Goal: Task Accomplishment & Management: Manage account settings

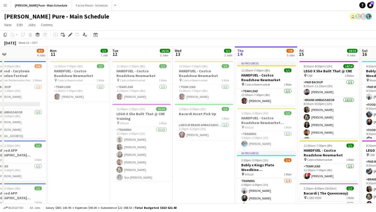
scroll to position [0, 146]
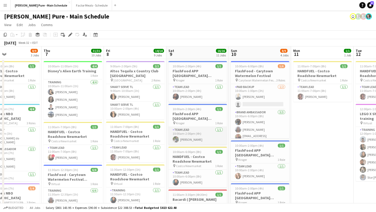
click at [189, 142] on app-card-role "Team Lead [DATE] 10:00am-2:00pm (4h) [PERSON_NAME]" at bounding box center [197, 136] width 58 height 18
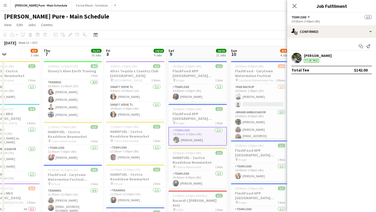
click at [298, 61] on app-user-avatar at bounding box center [296, 58] width 10 height 10
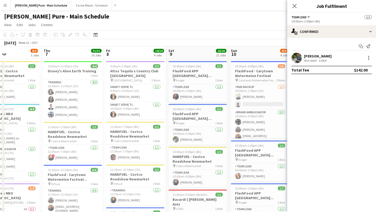
click at [6, 3] on app-icon "Menu" at bounding box center [5, 5] width 4 height 4
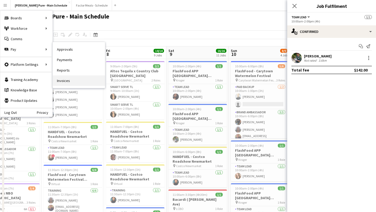
click at [76, 78] on link "Invoices" at bounding box center [79, 80] width 52 height 10
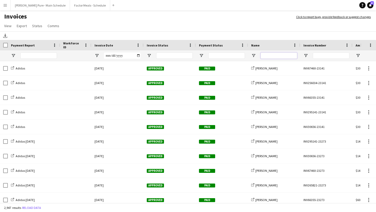
click at [287, 53] on input "Name Filter Input" at bounding box center [278, 55] width 37 height 6
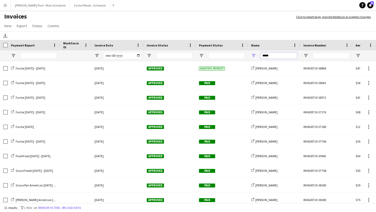
type input "******"
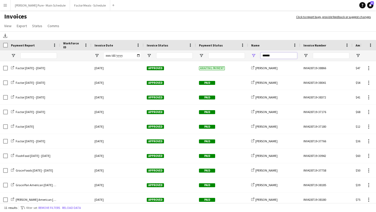
drag, startPoint x: 283, startPoint y: 57, endPoint x: 224, endPoint y: 56, distance: 59.0
click at [224, 56] on div "******" at bounding box center [254, 55] width 509 height 10
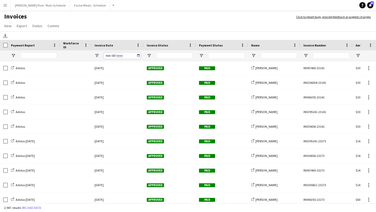
click at [138, 54] on input "Invoice Date Filter Input" at bounding box center [122, 55] width 37 height 6
type input "**********"
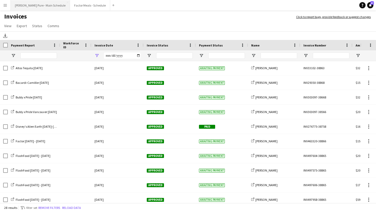
click at [38, 9] on button "[PERSON_NAME] Pure - Main Schedule Close" at bounding box center [40, 5] width 59 height 10
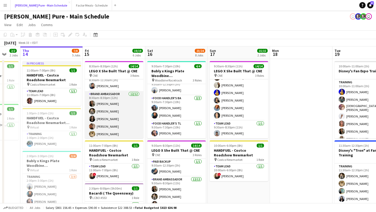
scroll to position [4, 0]
click at [108, 115] on app-card-role "Brand Ambassador [DATE] 8:30am-8:30pm (12h) [PERSON_NAME] [PERSON_NAME] [PERSON…" at bounding box center [114, 143] width 58 height 101
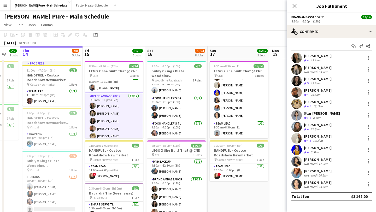
click at [107, 112] on app-card-role "Brand Ambassador [DATE] 8:30am-8:30pm (12h) [PERSON_NAME] [PERSON_NAME] [PERSON…" at bounding box center [114, 144] width 58 height 102
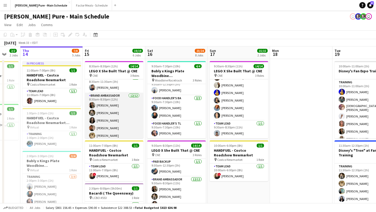
click at [110, 113] on app-card-role "Brand Ambassador [DATE] 8:30am-8:30pm (12h) [PERSON_NAME] [PERSON_NAME] [PERSON…" at bounding box center [114, 143] width 58 height 101
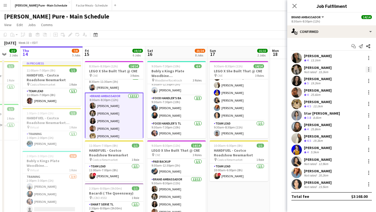
click at [367, 68] on div at bounding box center [368, 69] width 6 height 6
click at [346, 129] on span "Remove" at bounding box center [343, 129] width 16 height 4
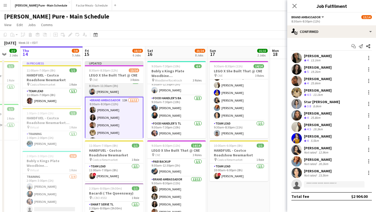
click at [111, 89] on app-card-role "Paid Backup [DATE] 8:30am-11:30am (3h) [PERSON_NAME]" at bounding box center [114, 88] width 58 height 18
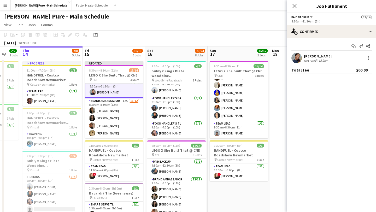
scroll to position [5, 0]
click at [370, 59] on div at bounding box center [368, 58] width 6 height 6
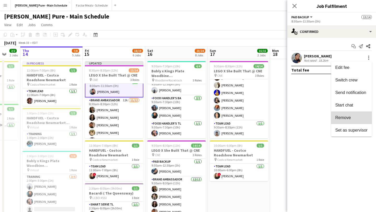
click at [348, 117] on span "Remove" at bounding box center [343, 117] width 16 height 4
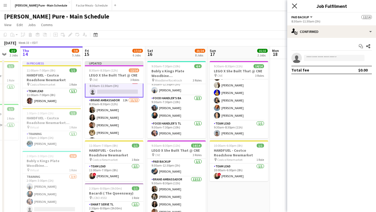
click at [295, 7] on icon "Close pop-in" at bounding box center [294, 5] width 5 height 5
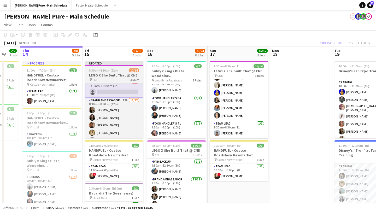
click at [101, 72] on span "8:30am-8:30pm (12h)" at bounding box center [103, 70] width 29 height 4
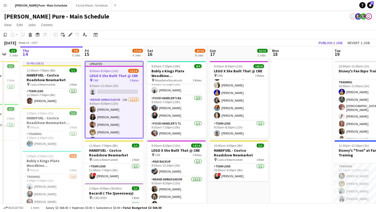
scroll to position [4, 0]
click at [336, 41] on button "Publish 1 job" at bounding box center [330, 42] width 28 height 7
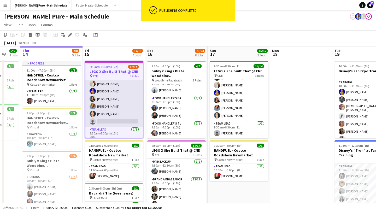
click at [107, 118] on app-card-role "Brand Ambassador 12A [DATE] 8:30am-8:30pm (12h) [PERSON_NAME] [PERSON_NAME] [PE…" at bounding box center [113, 76] width 57 height 101
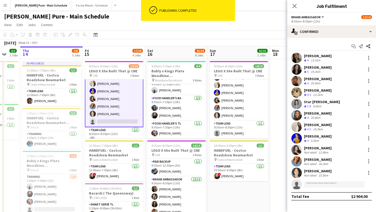
scroll to position [73, 0]
click at [327, 182] on input at bounding box center [334, 184] width 61 height 6
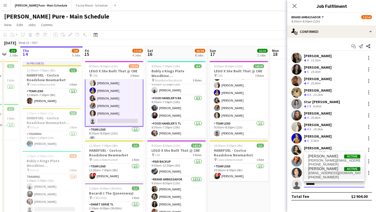
type input "*******"
click at [330, 175] on span "[EMAIL_ADDRESS][DOMAIN_NAME]" at bounding box center [334, 173] width 52 height 4
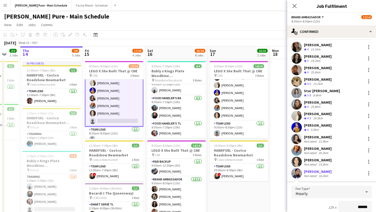
scroll to position [111, 0]
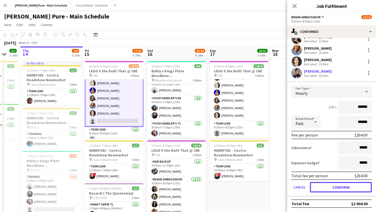
click at [335, 185] on button "Confirm" at bounding box center [341, 187] width 62 height 10
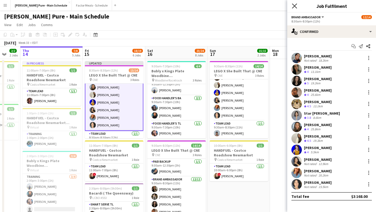
click at [296, 5] on icon "Close pop-in" at bounding box center [294, 5] width 5 height 5
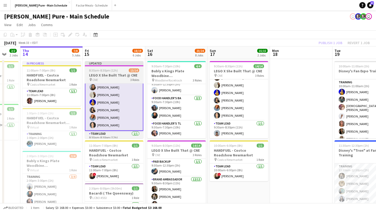
click at [106, 71] on span "8:30am-8:30pm (12h)" at bounding box center [103, 70] width 29 height 4
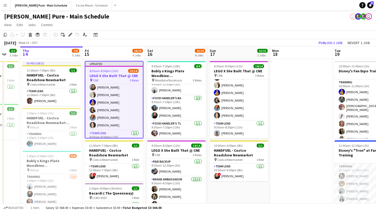
scroll to position [72, 0]
click at [332, 43] on button "Publish 1 job" at bounding box center [330, 42] width 28 height 7
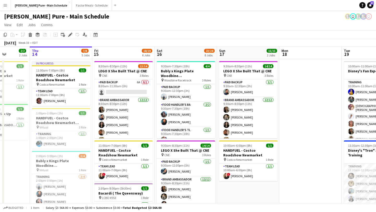
scroll to position [0, 154]
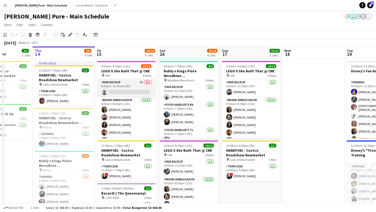
click at [128, 94] on app-card-role "Paid Backup 6A 0/1 8:30am-11:30am (3h) single-neutral-actions" at bounding box center [126, 88] width 58 height 18
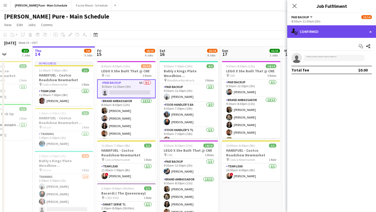
click at [330, 35] on div "single-neutral-actions-check-2 Confirmed" at bounding box center [331, 31] width 89 height 13
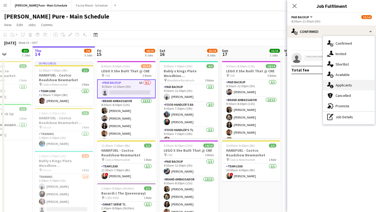
click at [354, 82] on div "single-neutral-actions-information Applicants" at bounding box center [349, 85] width 52 height 10
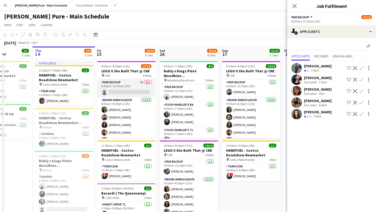
click at [123, 87] on app-card-role "Paid Backup 7A 0/1 8:30am-11:30am (3h) single-neutral-actions" at bounding box center [126, 88] width 58 height 18
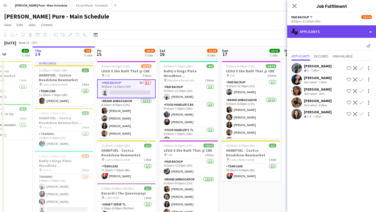
click at [355, 26] on div "single-neutral-actions-information Applicants" at bounding box center [331, 31] width 89 height 13
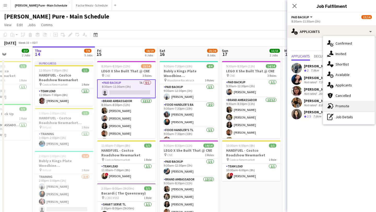
click at [344, 109] on div "advertising-megaphone Promote" at bounding box center [349, 106] width 52 height 10
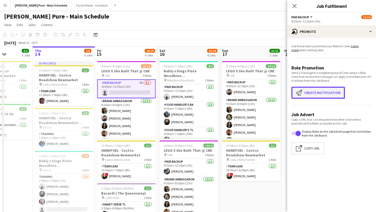
click at [321, 92] on button "Create notification Create notification" at bounding box center [317, 93] width 53 height 12
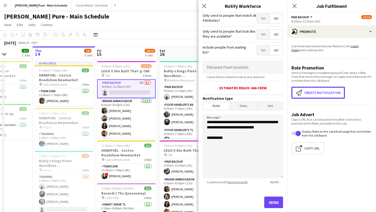
scroll to position [76, 0]
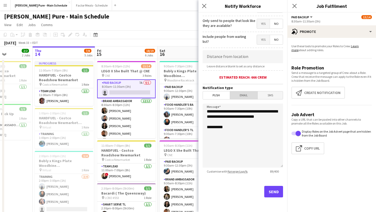
click at [242, 98] on span "Email" at bounding box center [244, 95] width 28 height 8
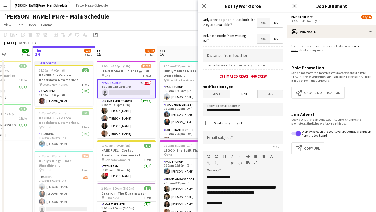
click at [244, 57] on input at bounding box center [242, 55] width 80 height 13
type input "******"
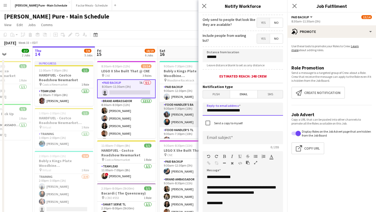
drag, startPoint x: 251, startPoint y: 112, endPoint x: 184, endPoint y: 108, distance: 66.7
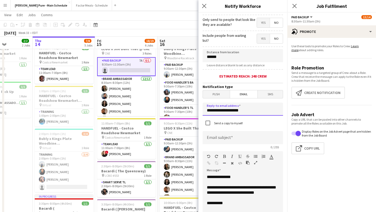
type input "**********"
click at [225, 139] on input at bounding box center [242, 137] width 80 height 13
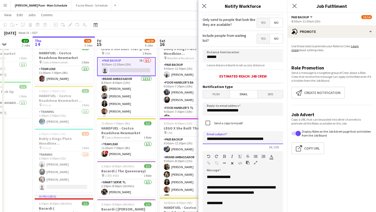
type input "**********"
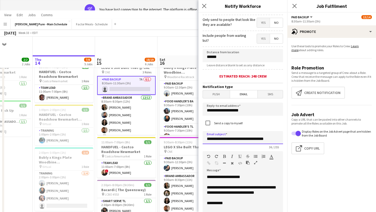
click at [278, 141] on input "**********" at bounding box center [242, 137] width 80 height 13
type input "**********"
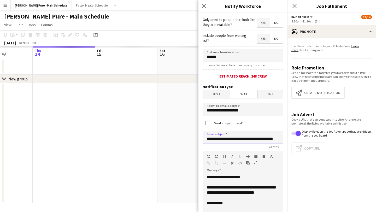
scroll to position [0, 0]
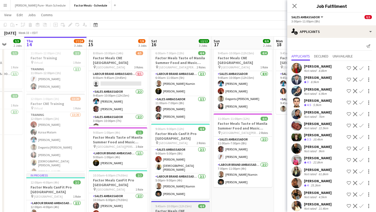
scroll to position [15, 0]
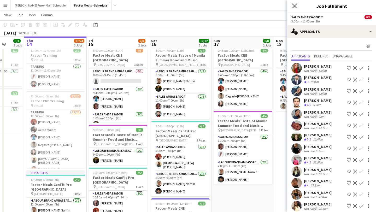
click at [295, 4] on icon "Close pop-in" at bounding box center [294, 5] width 5 height 5
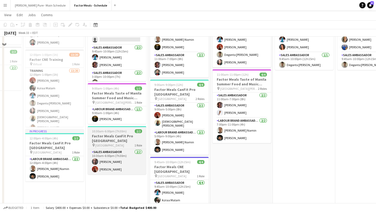
scroll to position [62, 0]
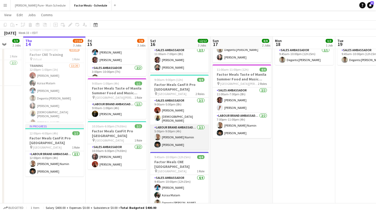
click at [178, 137] on app-card-role "Labour Brand Ambassadors 2/2 5:00pm-9:00pm (4h) Parsa Moradjou Namin Mamoun Els…" at bounding box center [179, 136] width 58 height 25
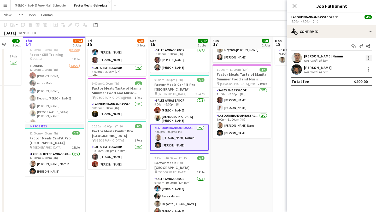
click at [368, 59] on div at bounding box center [368, 59] width 1 height 1
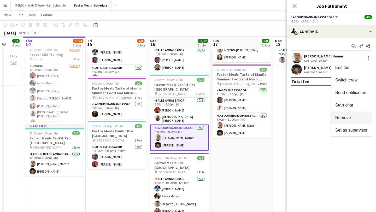
click at [355, 119] on span "Remove" at bounding box center [351, 117] width 32 height 5
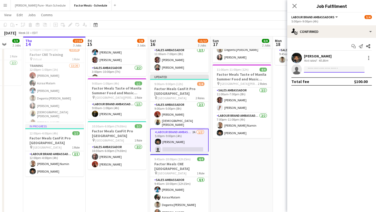
click at [318, 71] on input at bounding box center [334, 69] width 61 height 6
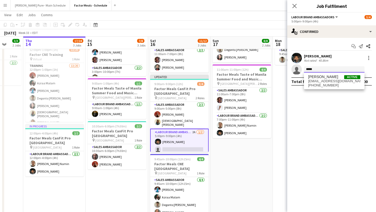
type input "*****"
click at [325, 79] on span "pouyamoradju@gmail.com" at bounding box center [334, 81] width 52 height 4
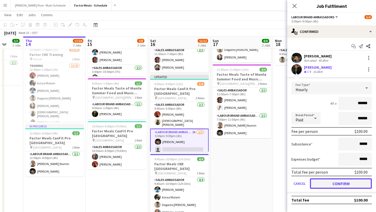
click at [341, 182] on button "Confirm" at bounding box center [341, 183] width 62 height 10
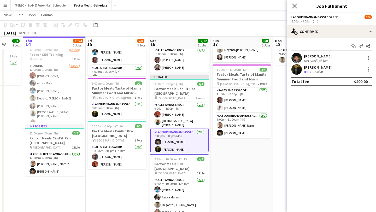
click at [294, 5] on icon at bounding box center [294, 5] width 5 height 5
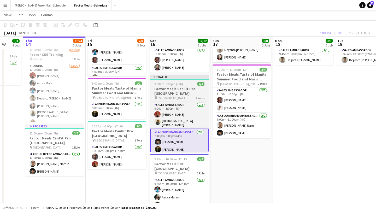
click at [170, 83] on span "9:00am-9:00pm (12h)" at bounding box center [168, 84] width 29 height 4
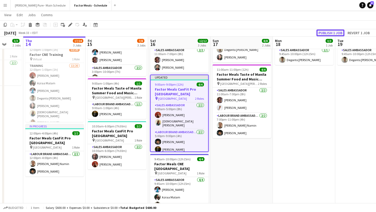
click at [334, 30] on button "Publish 1 job" at bounding box center [330, 32] width 28 height 7
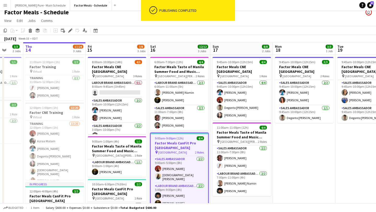
scroll to position [0, 0]
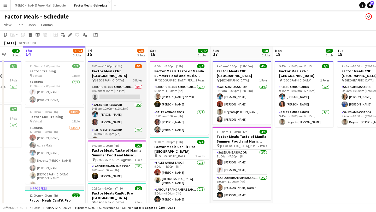
click at [111, 70] on h3 "Factor Meals CNE Toronto" at bounding box center [117, 73] width 58 height 9
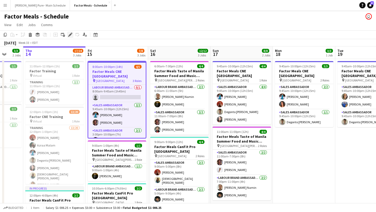
click at [69, 35] on icon at bounding box center [70, 34] width 3 height 3
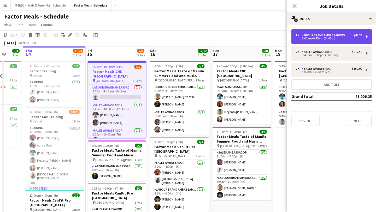
click at [335, 34] on div "Labour Brand Ambassadors" at bounding box center [324, 35] width 45 height 4
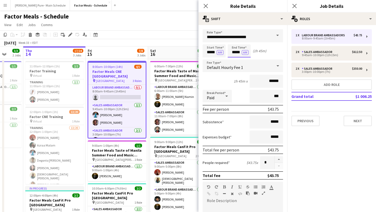
click at [230, 54] on input "*****" at bounding box center [238, 50] width 23 height 13
click at [236, 60] on div at bounding box center [234, 59] width 10 height 5
click at [234, 41] on div at bounding box center [234, 41] width 10 height 5
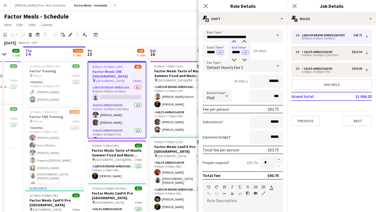
click at [248, 64] on div "Default Hourly Fee 1" at bounding box center [237, 65] width 70 height 13
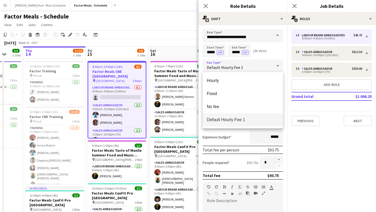
click at [244, 57] on div at bounding box center [188, 106] width 376 height 212
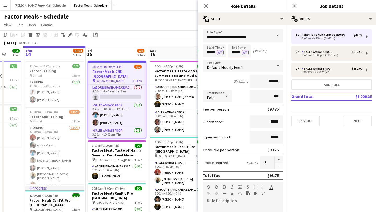
click at [244, 55] on input "*****" at bounding box center [238, 50] width 23 height 13
click at [245, 60] on div at bounding box center [244, 59] width 10 height 5
type input "*****"
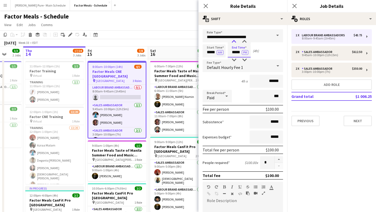
click at [236, 41] on div at bounding box center [234, 41] width 10 height 5
click at [293, 7] on icon "Close pop-in" at bounding box center [294, 5] width 5 height 5
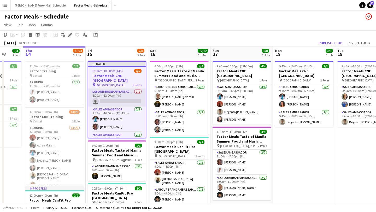
click at [114, 92] on app-card-role "Labour Brand Ambassadors 0/1 8:00am-12:00pm (4h) single-neutral-actions" at bounding box center [116, 98] width 57 height 18
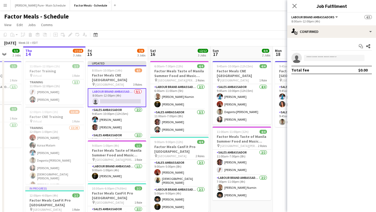
click at [320, 54] on app-invite-slot "single-neutral-actions" at bounding box center [331, 58] width 89 height 10
click at [323, 59] on input at bounding box center [334, 58] width 61 height 6
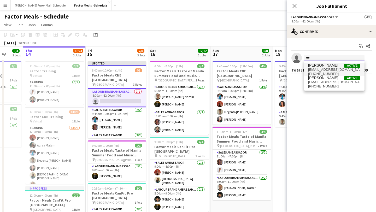
type input "***"
click at [323, 65] on span "[PERSON_NAME]" at bounding box center [323, 65] width 30 height 4
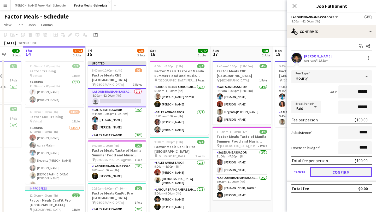
click at [338, 171] on button "Confirm" at bounding box center [341, 172] width 62 height 10
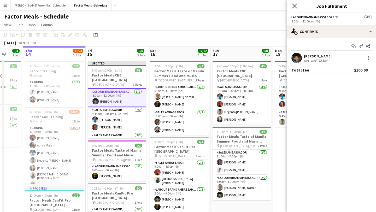
click at [294, 5] on icon at bounding box center [294, 5] width 5 height 5
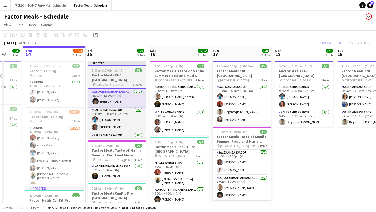
click at [102, 74] on h3 "Factor Meals CNE Toronto" at bounding box center [117, 77] width 58 height 9
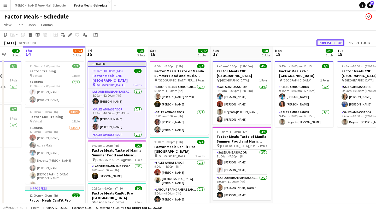
click at [330, 43] on button "Publish 1 job" at bounding box center [330, 42] width 28 height 7
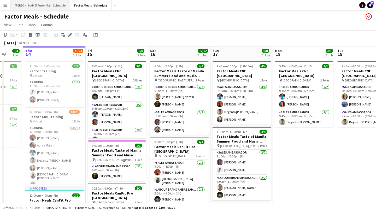
click at [39, 5] on button "[PERSON_NAME] Pure - Main Schedule Close" at bounding box center [40, 5] width 59 height 10
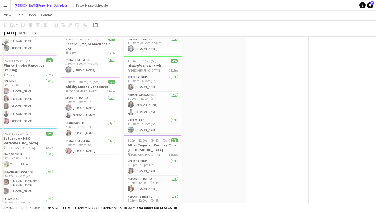
scroll to position [340, 0]
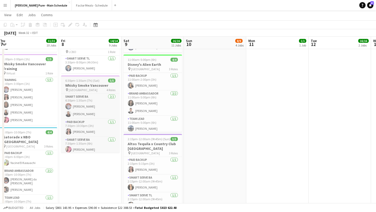
click at [88, 75] on app-job-card "6:30pm-1:30am (7h) (Sat) 5/5 Whisky Smoke Vancouver pin Hastings Racecourse & C…" at bounding box center [90, 113] width 58 height 77
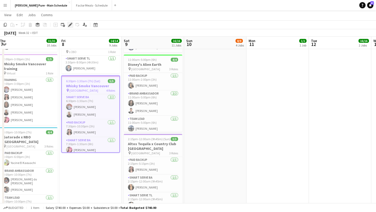
click at [71, 24] on icon at bounding box center [70, 24] width 3 height 3
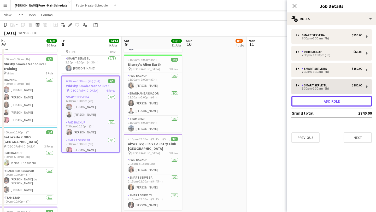
click at [331, 103] on button "Add role" at bounding box center [331, 101] width 80 height 10
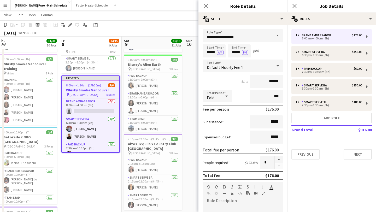
click at [277, 35] on span at bounding box center [277, 35] width 11 height 13
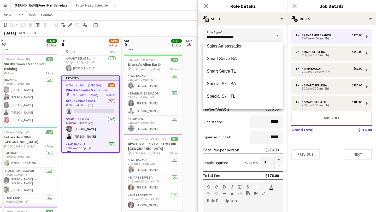
scroll to position [104, 0]
click at [245, 58] on span "Smart Serve BA" at bounding box center [243, 59] width 72 height 5
type input "**********"
type input "******"
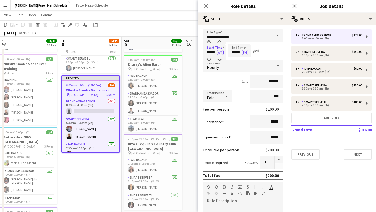
click at [211, 52] on input "*****" at bounding box center [213, 50] width 23 height 13
type input "*****"
click at [210, 60] on div at bounding box center [208, 59] width 10 height 5
click at [220, 52] on button "AM" at bounding box center [220, 52] width 7 height 5
click at [239, 50] on input "*****" at bounding box center [238, 50] width 23 height 13
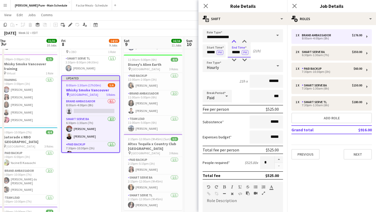
click at [232, 39] on div at bounding box center [234, 41] width 10 height 5
click at [236, 61] on div at bounding box center [234, 59] width 10 height 5
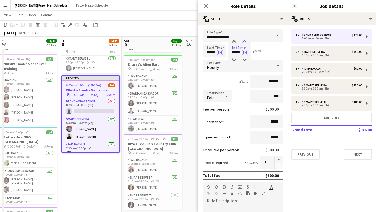
click at [245, 41] on div at bounding box center [244, 41] width 10 height 5
type input "*****"
click at [245, 41] on div at bounding box center [244, 41] width 10 height 5
click at [295, 5] on icon "Close pop-in" at bounding box center [294, 5] width 5 height 5
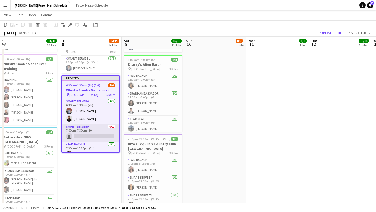
click at [91, 124] on app-card-role "Smart Serve BA 0/1 7:00pm-7:30pm (30m) single-neutral-actions" at bounding box center [90, 133] width 57 height 18
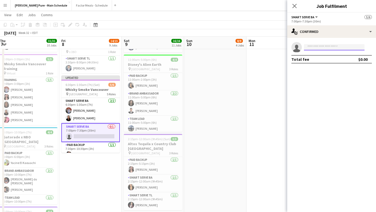
click at [319, 48] on input at bounding box center [334, 47] width 61 height 6
type input "*****"
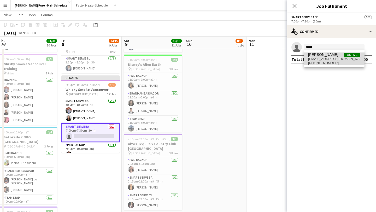
click at [331, 59] on span "kimscoutureinteriors@gmail.com" at bounding box center [334, 59] width 52 height 4
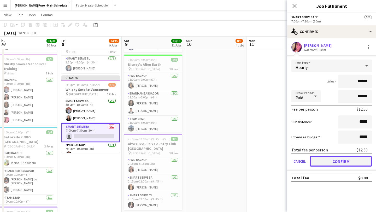
click at [338, 160] on button "Confirm" at bounding box center [341, 161] width 62 height 10
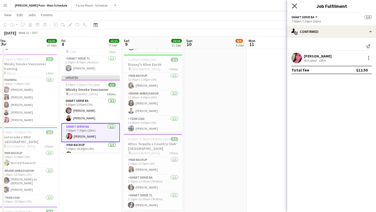
click at [295, 6] on icon "Close pop-in" at bounding box center [294, 5] width 5 height 5
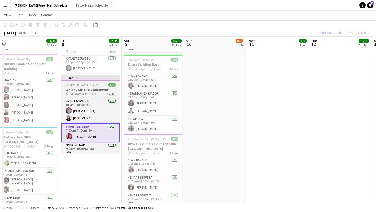
click at [81, 83] on span "6:30pm-1:30am (7h) (Sat)" at bounding box center [82, 85] width 34 height 4
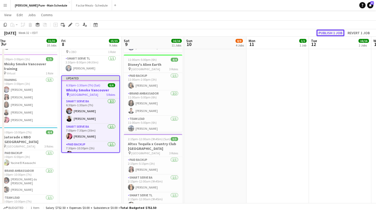
click at [330, 32] on button "Publish 1 job" at bounding box center [330, 32] width 28 height 7
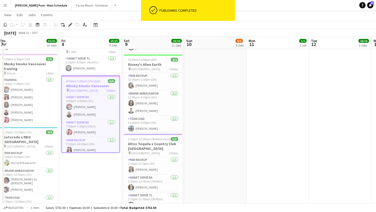
click at [4, 2] on button "Menu" at bounding box center [5, 5] width 10 height 10
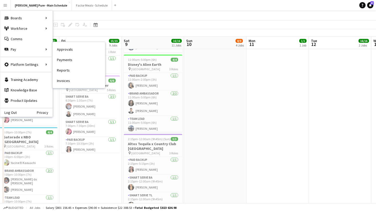
click at [85, 59] on link "Payments" at bounding box center [79, 60] width 52 height 10
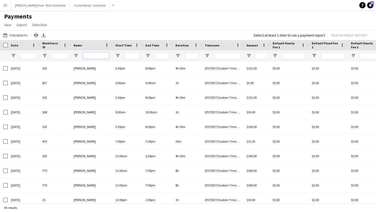
click at [93, 55] on input "Name Filter Input" at bounding box center [96, 55] width 26 height 6
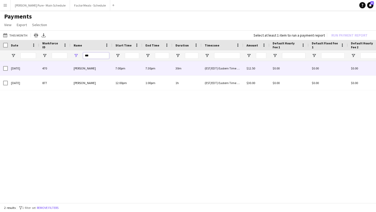
type input "***"
click at [8, 68] on div "08-08-2025" at bounding box center [23, 68] width 31 height 14
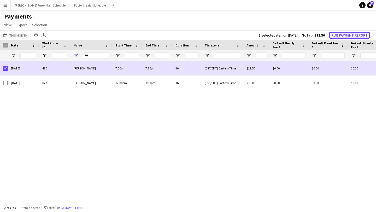
click at [347, 35] on button "Run Payment Report" at bounding box center [349, 35] width 40 height 7
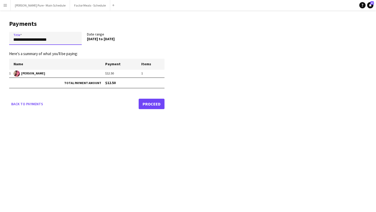
drag, startPoint x: 65, startPoint y: 40, endPoint x: 0, endPoint y: 40, distance: 64.7
click at [0, 40] on main "**********" at bounding box center [85, 63] width 170 height 106
type input "*"
type input "**********"
click at [157, 100] on link "Proceed" at bounding box center [152, 104] width 26 height 10
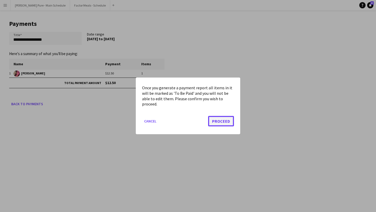
click at [220, 123] on button "Proceed" at bounding box center [221, 121] width 26 height 10
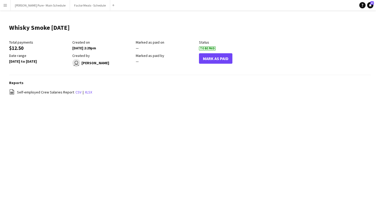
click at [5, 3] on button "Menu" at bounding box center [5, 5] width 10 height 10
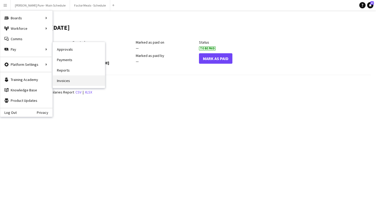
click at [73, 82] on link "Invoices" at bounding box center [79, 80] width 52 height 10
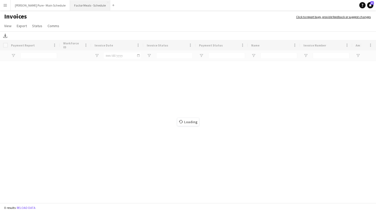
click at [70, 8] on button "Factor Meals - Schedule Close" at bounding box center [90, 5] width 40 height 10
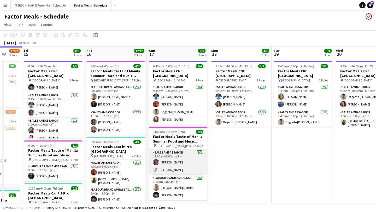
click at [157, 166] on app-user-avatar at bounding box center [156, 169] width 6 height 6
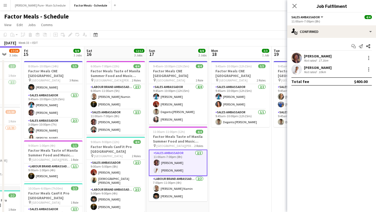
click at [298, 69] on app-user-avatar at bounding box center [296, 69] width 10 height 10
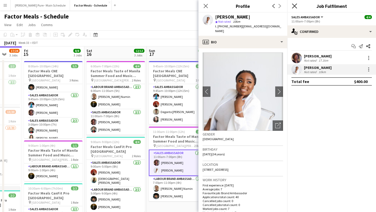
click at [295, 6] on icon at bounding box center [294, 5] width 5 height 5
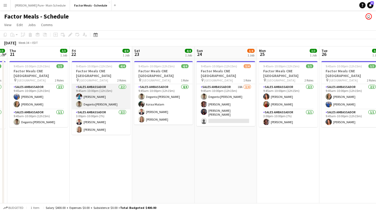
scroll to position [0, 242]
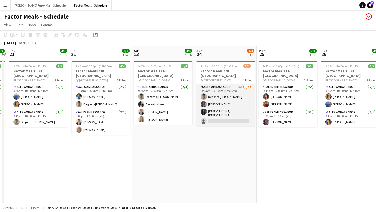
click at [229, 111] on app-card-role "Sales Ambassador 18A 3/4 9:45am-10:00pm (12h15m) Degonto Mazumder Destiny Konde…" at bounding box center [225, 105] width 58 height 42
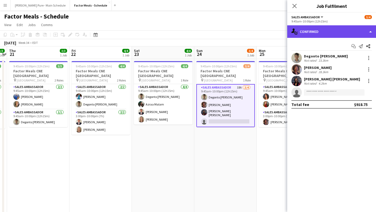
click at [342, 32] on div "single-neutral-actions-check-2 Confirmed" at bounding box center [331, 31] width 89 height 13
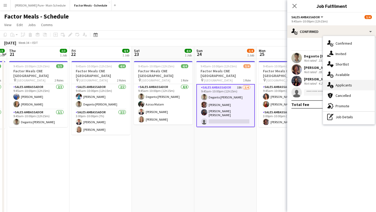
click at [346, 83] on div "single-neutral-actions-information Applicants" at bounding box center [349, 85] width 52 height 10
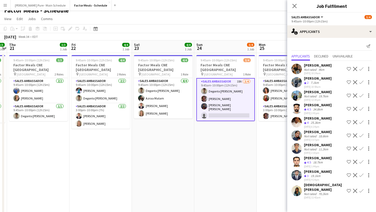
scroll to position [7, 0]
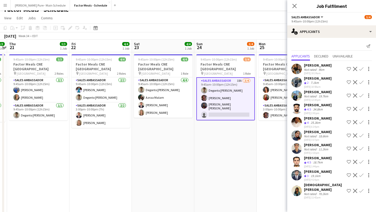
click at [361, 189] on app-icon "Confirm" at bounding box center [361, 191] width 4 height 4
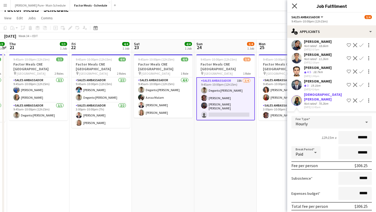
click at [292, 6] on icon "Close pop-in" at bounding box center [294, 5] width 5 height 5
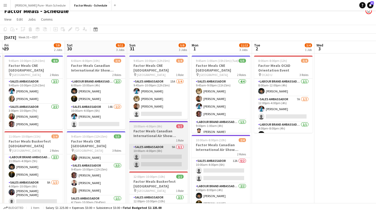
scroll to position [5, 0]
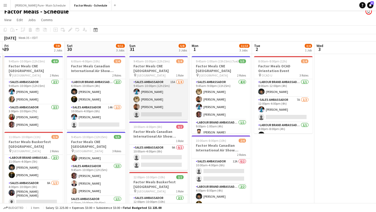
click at [157, 108] on app-card-role "Sales Ambassador 15A 3/4 9:45am-10:00pm (12h15m) Tania Sharma Samira Nuri Navpr…" at bounding box center [158, 99] width 58 height 40
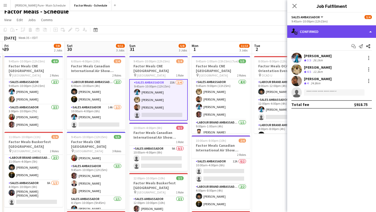
click at [355, 34] on div "single-neutral-actions-check-2 Confirmed" at bounding box center [331, 31] width 89 height 13
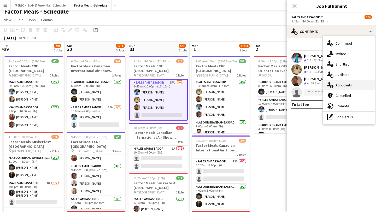
click at [356, 88] on div "single-neutral-actions-information Applicants" at bounding box center [349, 85] width 52 height 10
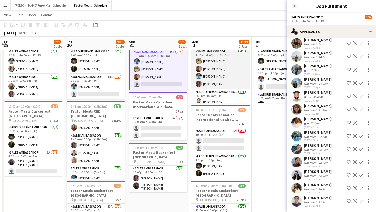
scroll to position [37, 0]
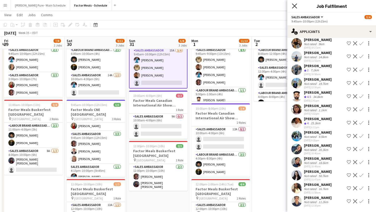
click at [295, 7] on icon at bounding box center [294, 5] width 5 height 5
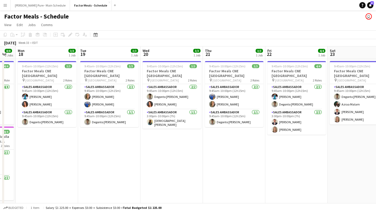
scroll to position [0, 207]
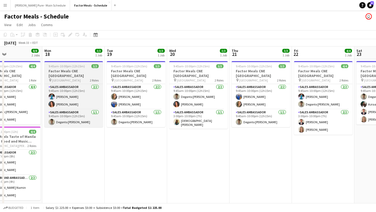
click at [78, 68] on span "9:45am-10:00pm (12h15m)" at bounding box center [67, 66] width 36 height 4
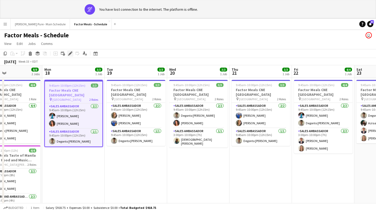
click at [70, 52] on icon "Edit" at bounding box center [70, 53] width 4 height 4
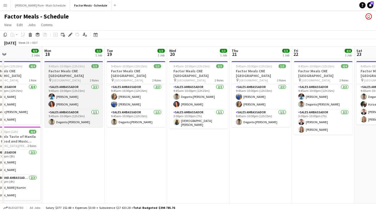
click at [66, 72] on h3 "Factor Meals CNE Toronto" at bounding box center [73, 73] width 58 height 9
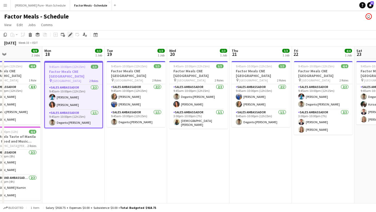
click at [68, 34] on icon "Edit" at bounding box center [70, 35] width 4 height 4
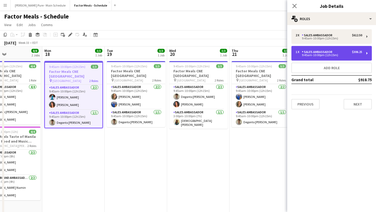
click at [327, 53] on div "Sales Ambassador" at bounding box center [318, 52] width 33 height 4
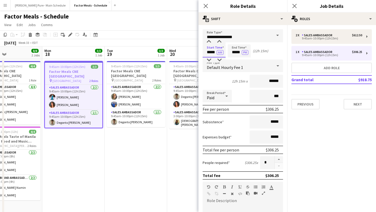
click at [214, 52] on input "*****" at bounding box center [213, 50] width 23 height 13
click at [208, 57] on div at bounding box center [208, 59] width 10 height 5
click at [208, 58] on div at bounding box center [208, 59] width 10 height 5
click at [209, 42] on div at bounding box center [208, 41] width 10 height 5
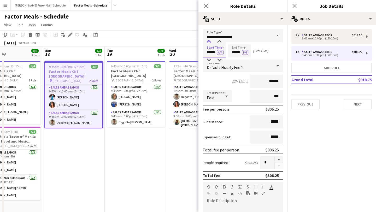
click at [209, 42] on div at bounding box center [208, 41] width 10 height 5
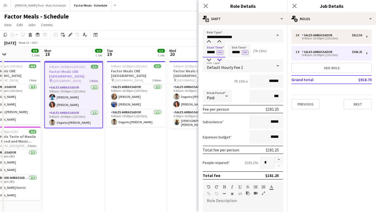
click at [221, 60] on div at bounding box center [219, 59] width 10 height 5
click at [220, 40] on div at bounding box center [219, 41] width 10 height 5
type input "*****"
click at [208, 41] on div at bounding box center [208, 41] width 10 height 5
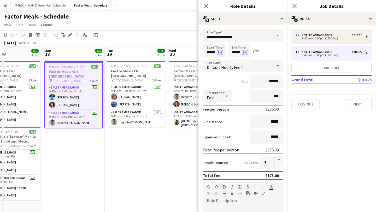
click at [297, 8] on app-icon "Close pop-in" at bounding box center [295, 6] width 8 height 8
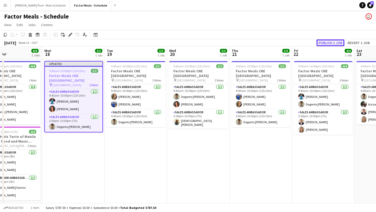
click at [335, 40] on button "Publish 1 job" at bounding box center [330, 42] width 28 height 7
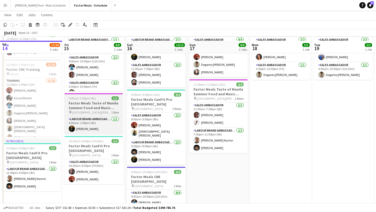
scroll to position [57, 0]
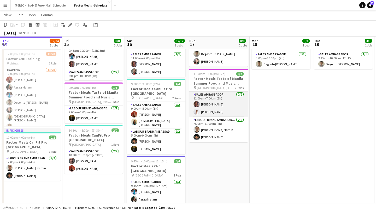
click at [195, 109] on app-user-avatar at bounding box center [196, 112] width 6 height 6
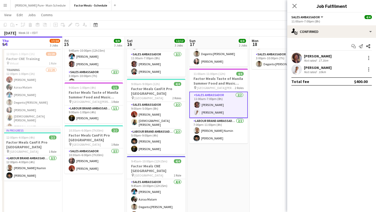
click at [296, 70] on app-user-avatar at bounding box center [296, 69] width 10 height 10
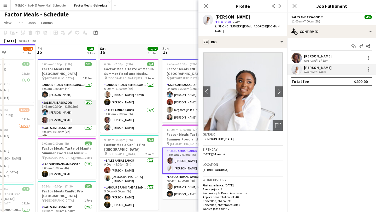
scroll to position [9, 0]
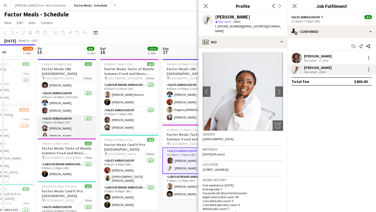
click at [56, 130] on app-card-role "Sales Ambassador 2/2 3:00pm-10:00pm (7h) Faisal Khawaja Kimberly Hudema" at bounding box center [67, 128] width 58 height 25
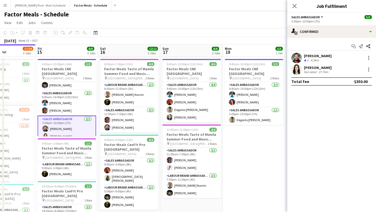
click at [298, 69] on app-user-avatar at bounding box center [296, 69] width 10 height 10
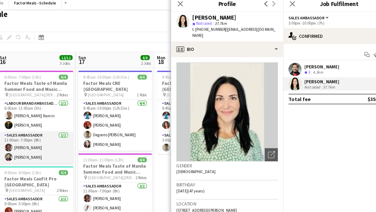
scroll to position [0, 255]
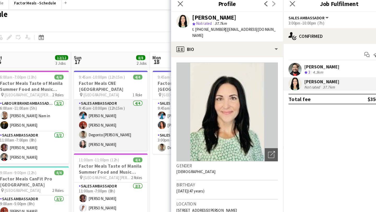
click at [128, 114] on app-user-avatar at bounding box center [128, 117] width 6 height 6
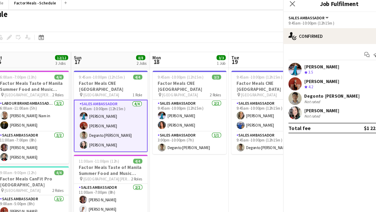
scroll to position [9, 0]
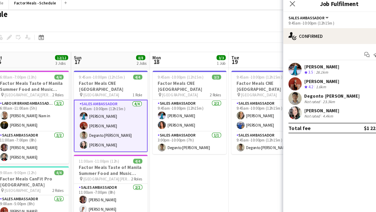
click at [291, 95] on div "Wendy Tsai Not rated 4.4km" at bounding box center [331, 92] width 89 height 10
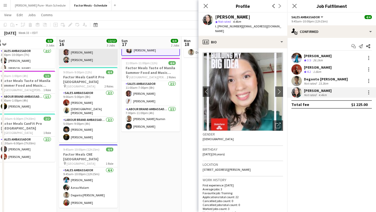
scroll to position [84, 0]
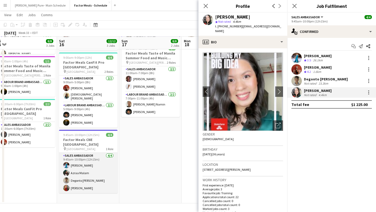
click at [67, 185] on app-user-avatar at bounding box center [66, 188] width 6 height 6
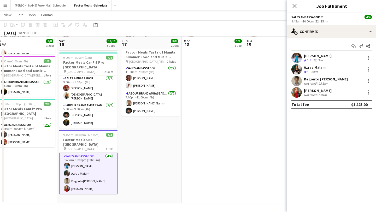
click at [295, 90] on app-user-avatar at bounding box center [296, 92] width 10 height 10
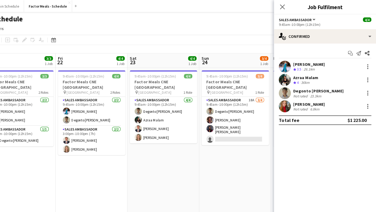
scroll to position [0, 215]
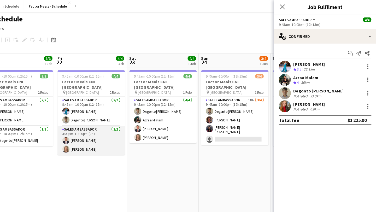
click at [125, 118] on app-card-role "Sales Ambassador 2/2 3:00pm-10:00pm (7h) Mick Zuroski Jenn Zuroski" at bounding box center [128, 121] width 58 height 25
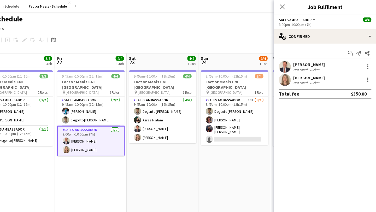
click at [293, 57] on app-user-avatar at bounding box center [296, 58] width 10 height 10
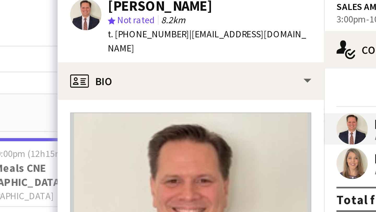
click at [296, 67] on app-user-avatar at bounding box center [296, 69] width 10 height 10
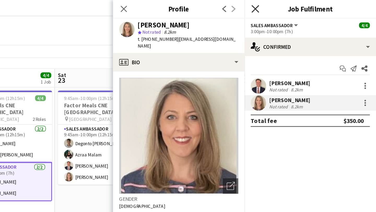
click at [296, 5] on icon "Close pop-in" at bounding box center [294, 5] width 5 height 5
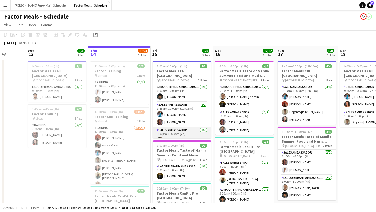
scroll to position [9, 0]
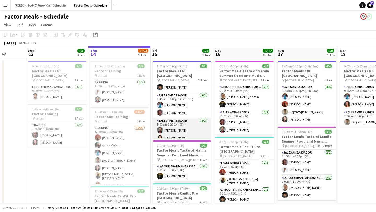
click at [178, 134] on app-card-role "Sales Ambassador 2/2 3:00pm-10:00pm (7h) Faisal Khawaja Kimberly Hudema" at bounding box center [182, 130] width 58 height 25
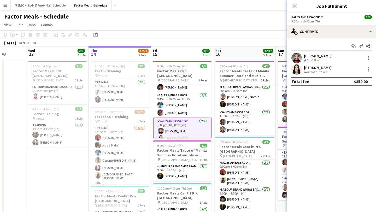
click at [293, 69] on app-user-avatar at bounding box center [296, 69] width 10 height 10
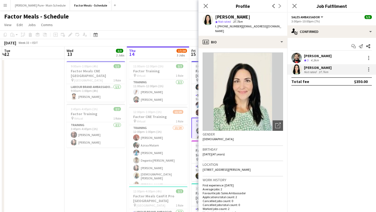
scroll to position [0, 140]
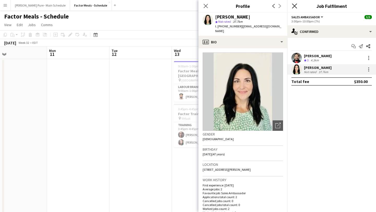
click at [296, 6] on icon "Close pop-in" at bounding box center [294, 5] width 5 height 5
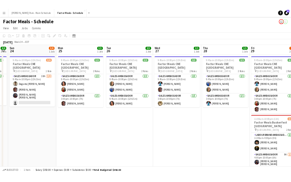
scroll to position [0, 177]
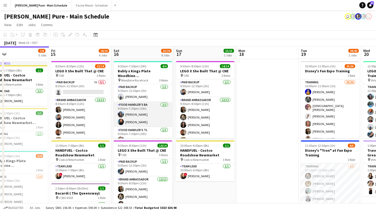
scroll to position [0, 205]
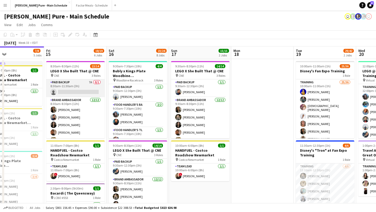
click at [83, 90] on app-card-role "Paid Backup 7A 0/1 8:30am-11:30am (3h) single-neutral-actions" at bounding box center [75, 88] width 58 height 18
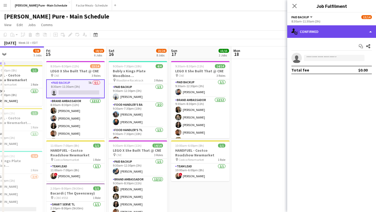
click at [350, 34] on div "single-neutral-actions-check-2 Confirmed" at bounding box center [331, 31] width 89 height 13
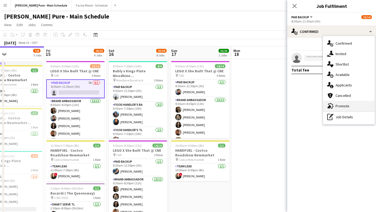
click at [351, 106] on div "advertising-megaphone Promote" at bounding box center [349, 106] width 52 height 10
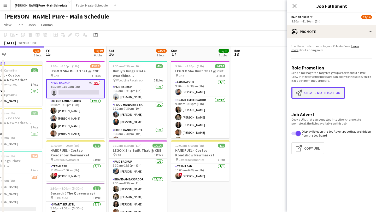
click at [327, 89] on button "Create notification Create notification" at bounding box center [317, 93] width 53 height 12
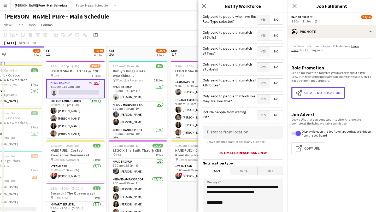
scroll to position [76, 0]
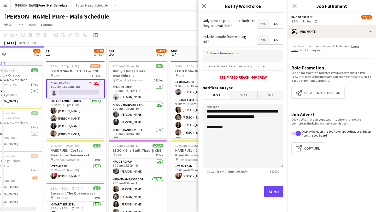
click at [242, 61] on input at bounding box center [242, 56] width 80 height 13
type input "******"
click at [248, 100] on form "**********" at bounding box center [242, 74] width 89 height 275
click at [248, 92] on span "Email" at bounding box center [244, 95] width 28 height 8
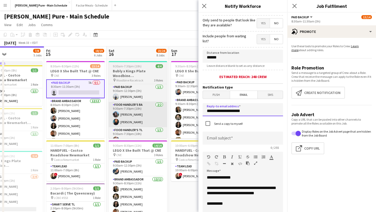
drag, startPoint x: 250, startPoint y: 111, endPoint x: 163, endPoint y: 111, distance: 87.1
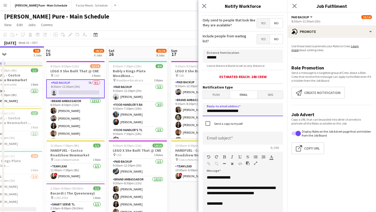
type input "**********"
click at [223, 140] on input at bounding box center [242, 137] width 80 height 13
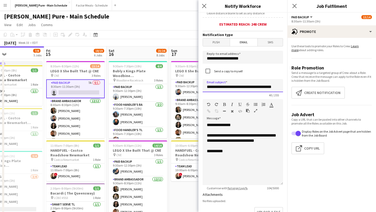
scroll to position [0, 8]
type input "**********"
click at [207, 158] on div "**********" at bounding box center [242, 153] width 80 height 63
click at [212, 159] on div "**********" at bounding box center [243, 156] width 72 height 5
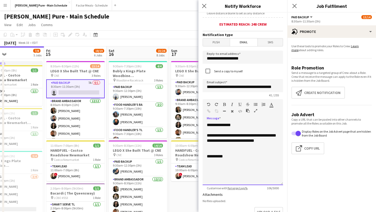
click at [214, 159] on div "**********" at bounding box center [242, 153] width 80 height 63
click at [247, 88] on input "**********" at bounding box center [242, 85] width 80 height 13
type input "**********"
click at [227, 156] on div "**********" at bounding box center [242, 153] width 80 height 63
click at [237, 172] on div "**********" at bounding box center [242, 153] width 80 height 63
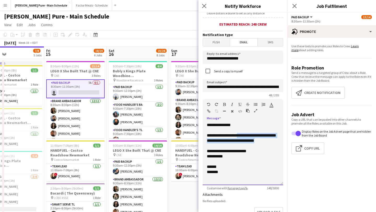
drag, startPoint x: 234, startPoint y: 147, endPoint x: 239, endPoint y: 136, distance: 12.0
click at [239, 136] on div "**********" at bounding box center [242, 153] width 80 height 63
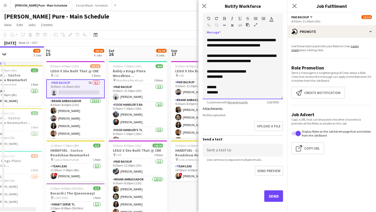
scroll to position [220, 0]
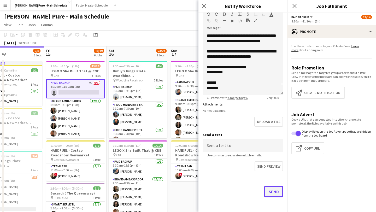
click at [272, 194] on button "Send" at bounding box center [273, 191] width 19 height 11
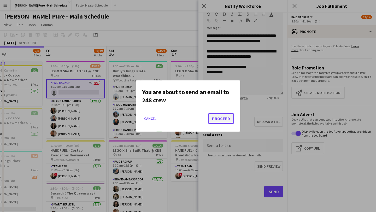
click at [220, 119] on button "Proceed" at bounding box center [221, 118] width 26 height 10
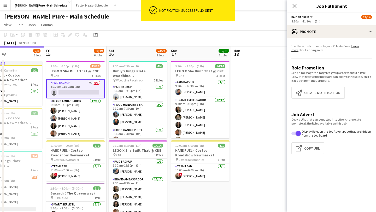
click at [294, 7] on icon "Close pop-in" at bounding box center [294, 6] width 4 height 4
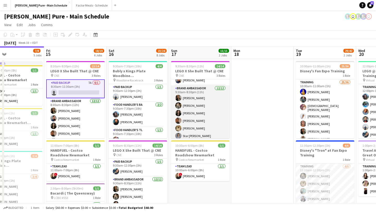
scroll to position [0, 0]
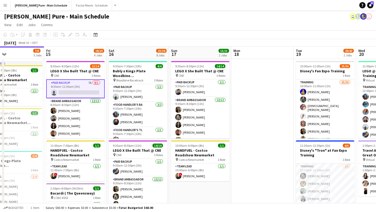
click at [76, 84] on app-card-role "Paid Backup 7A 0/1 8:30am-11:30am (3h) single-neutral-actions" at bounding box center [75, 88] width 58 height 19
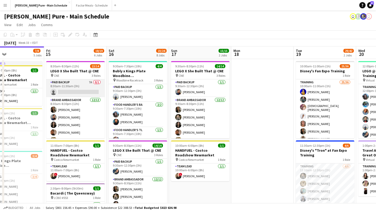
click at [81, 87] on app-card-role "Paid Backup 7A 0/1 8:30am-11:30am (3h) single-neutral-actions" at bounding box center [75, 88] width 58 height 18
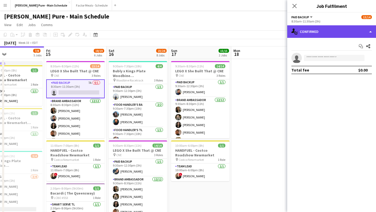
click at [348, 30] on div "single-neutral-actions-check-2 Confirmed" at bounding box center [331, 31] width 89 height 13
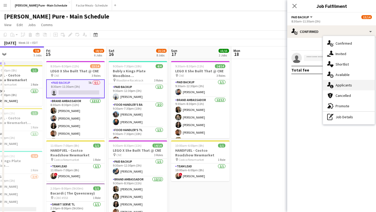
click at [349, 85] on div "single-neutral-actions-information Applicants" at bounding box center [349, 85] width 52 height 10
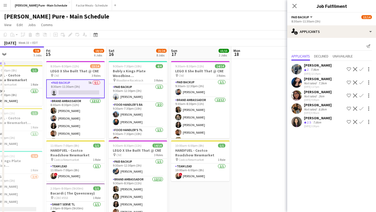
click at [361, 95] on app-icon "Confirm" at bounding box center [361, 95] width 4 height 4
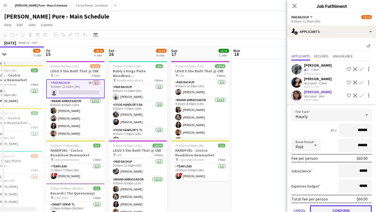
click at [340, 211] on button "Confirm" at bounding box center [341, 210] width 62 height 10
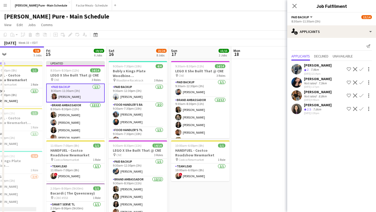
click at [294, 5] on icon at bounding box center [294, 6] width 4 height 4
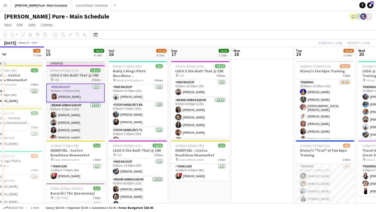
click at [69, 70] on span "8:30am-8:30pm (12h)" at bounding box center [64, 70] width 29 height 4
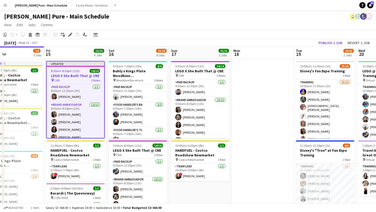
scroll to position [0, 206]
click at [331, 45] on button "Publish 1 job" at bounding box center [330, 42] width 28 height 7
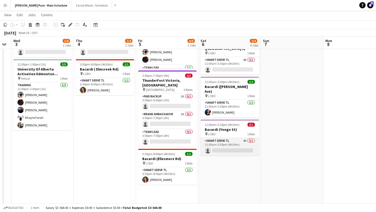
scroll to position [0, 179]
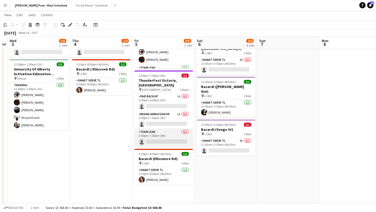
click at [168, 135] on app-card-role "Team Lead 0/1 3:00pm-7:00pm (4h) single-neutral-actions" at bounding box center [163, 138] width 58 height 18
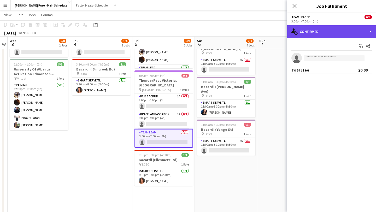
click at [361, 31] on div "single-neutral-actions-check-2 Confirmed" at bounding box center [331, 31] width 89 height 13
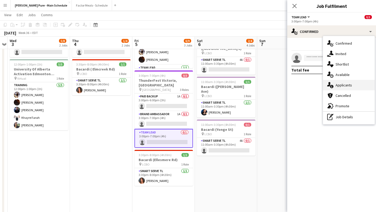
click at [349, 85] on div "single-neutral-actions-information Applicants" at bounding box center [349, 85] width 52 height 10
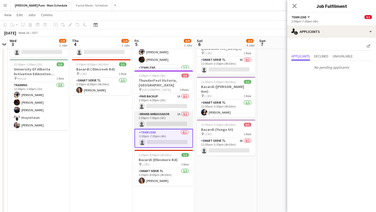
click at [156, 116] on app-card-role "Brand Ambassador 1A 0/1 3:00pm-7:00pm (4h) single-neutral-actions" at bounding box center [163, 120] width 58 height 18
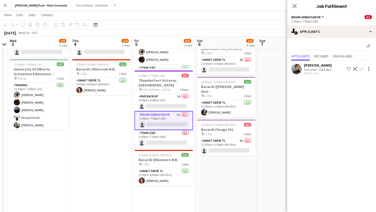
click at [355, 69] on app-icon "Decline" at bounding box center [355, 69] width 4 height 4
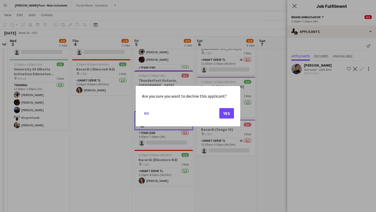
scroll to position [0, 0]
click at [229, 113] on button "Yes" at bounding box center [226, 113] width 15 height 10
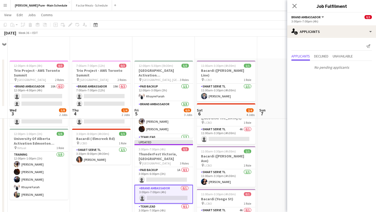
scroll to position [69, 0]
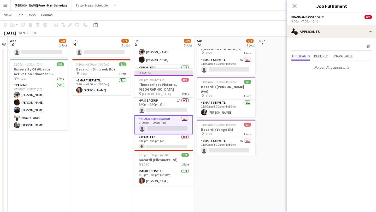
click at [298, 7] on div "Close pop-in" at bounding box center [294, 6] width 15 height 12
click at [294, 6] on icon "Close pop-in" at bounding box center [294, 5] width 5 height 5
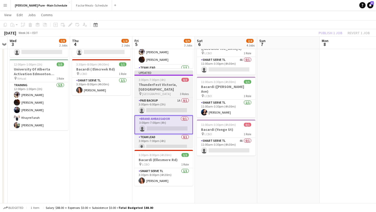
click at [165, 76] on app-job-card "Updated 3:00pm-7:00pm (4h) 0/3 ThunderFest Victoria, BC pin University of Victo…" at bounding box center [163, 108] width 58 height 77
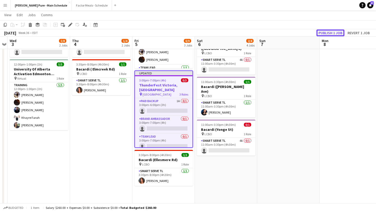
click at [337, 34] on button "Publish 1 job" at bounding box center [330, 32] width 28 height 7
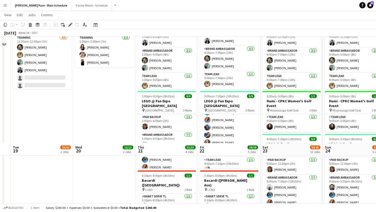
scroll to position [0, 0]
